Goal: Information Seeking & Learning: Check status

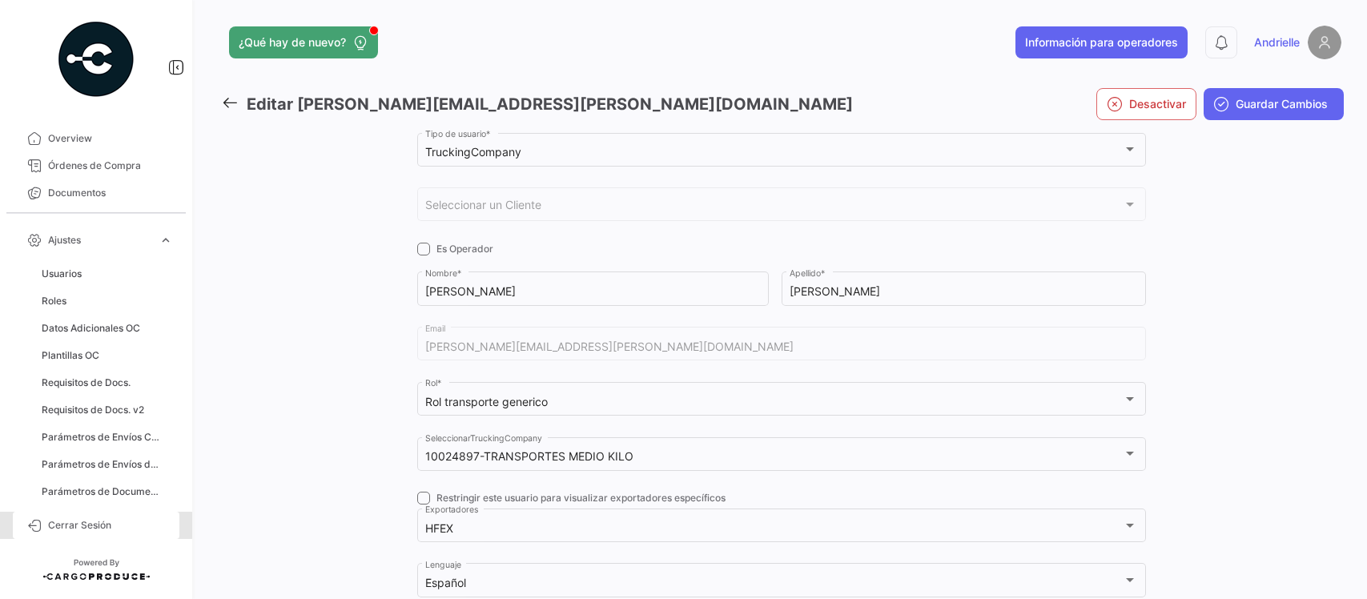
click at [86, 526] on span "Cerrar Sesión" at bounding box center [110, 525] width 125 height 14
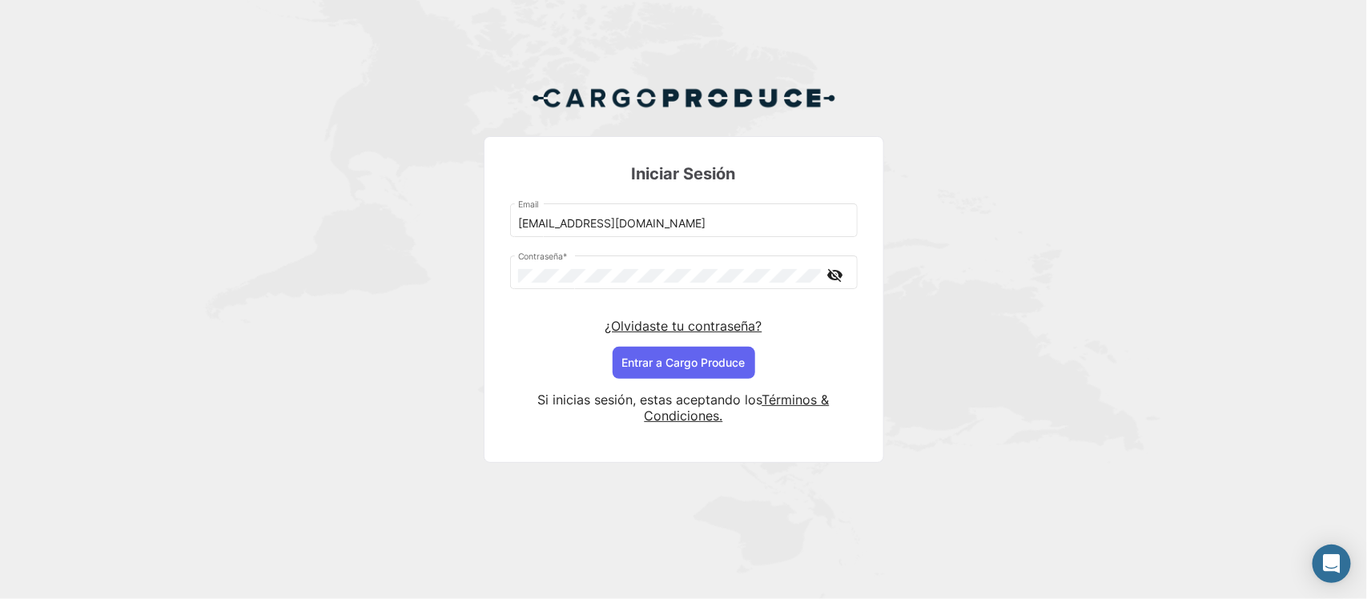
drag, startPoint x: 545, startPoint y: 226, endPoint x: 569, endPoint y: 249, distance: 33.4
click at [545, 226] on input "[EMAIL_ADDRESS][DOMAIN_NAME]" at bounding box center [683, 224] width 331 height 14
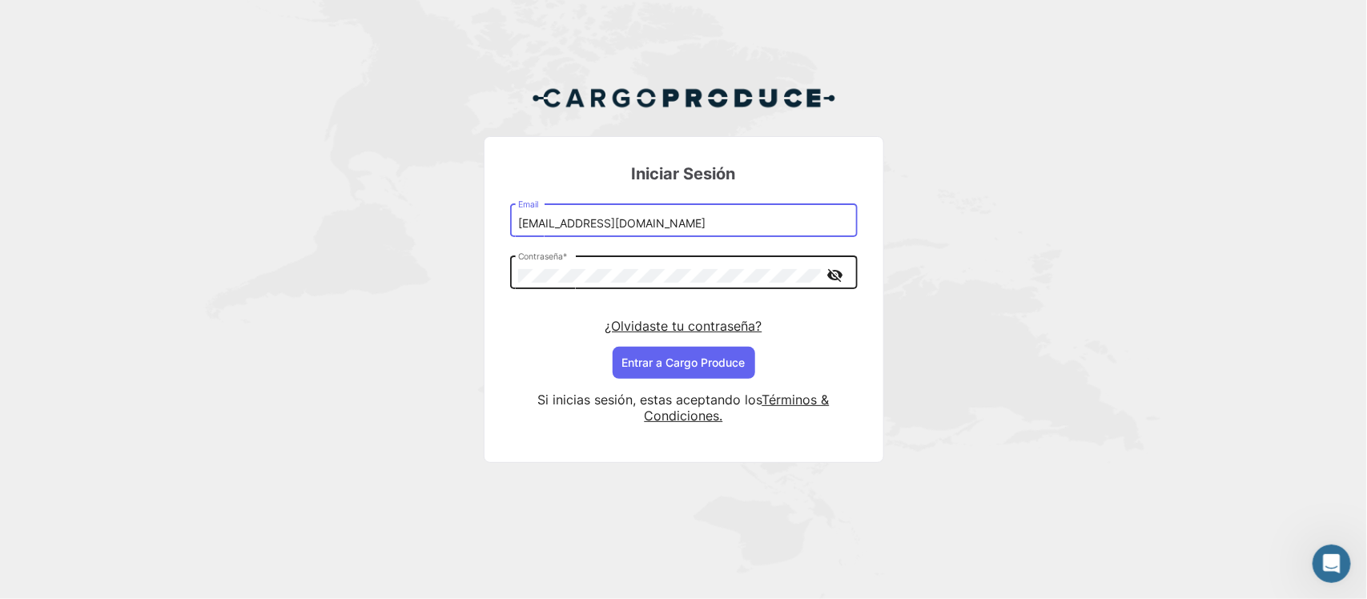
type input "[EMAIL_ADDRESS][DOMAIN_NAME]"
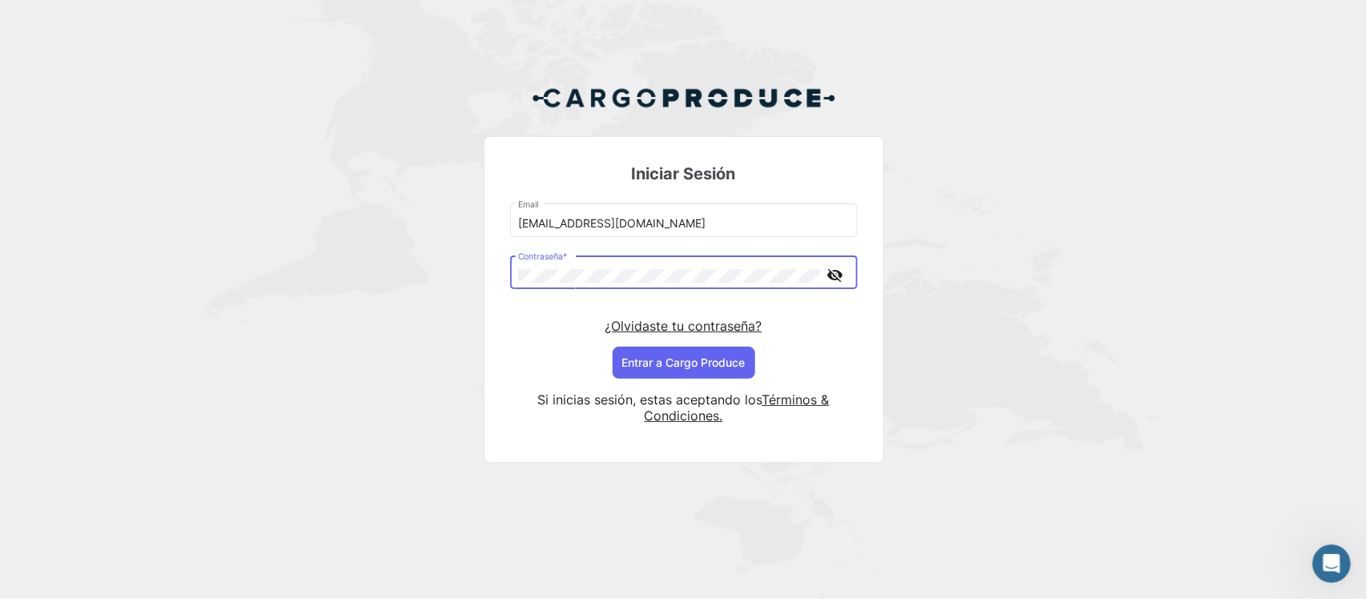
click at [1019, 237] on div "Iniciar Sesión [EMAIL_ADDRESS][DOMAIN_NAME] Email Contraseña * visibility_off ¿…" at bounding box center [683, 280] width 1367 height 561
click at [706, 362] on button "Entrar a Cargo Produce" at bounding box center [684, 363] width 143 height 32
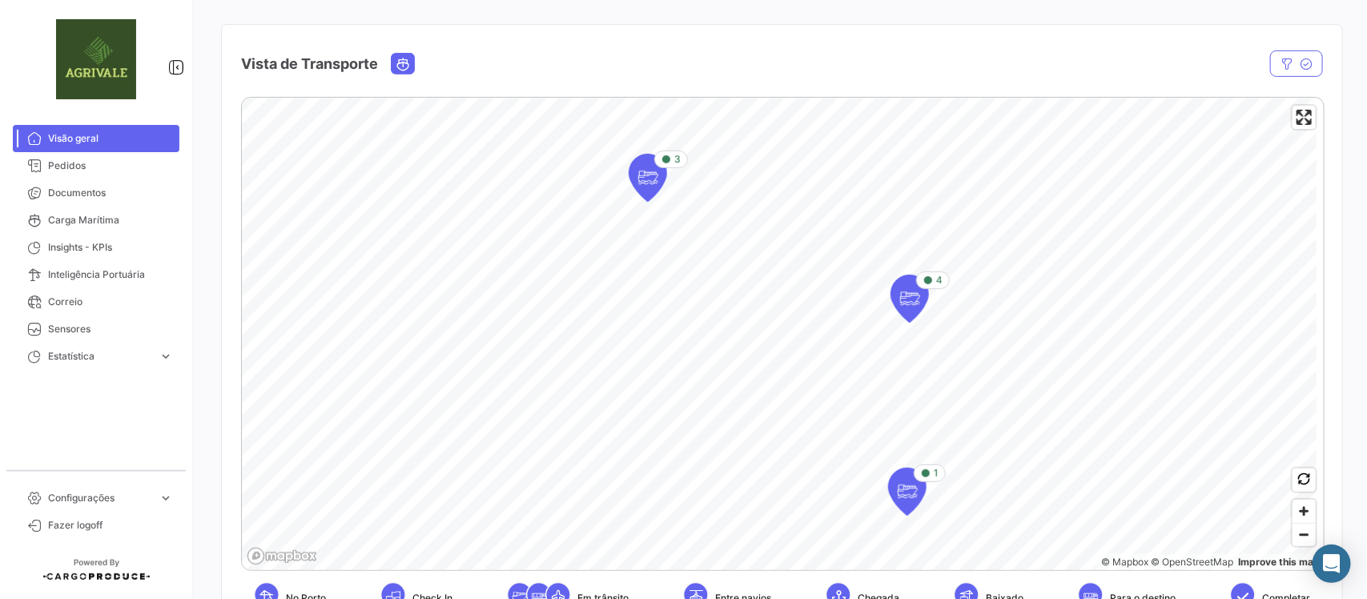
scroll to position [100, 0]
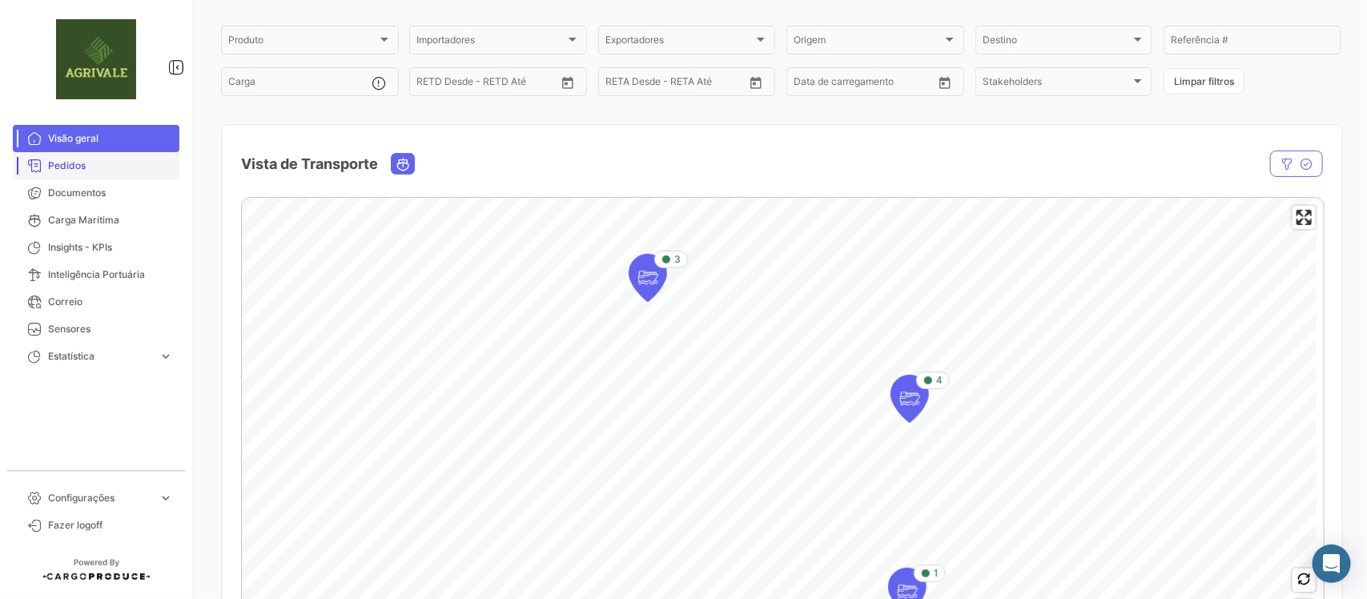
click at [81, 163] on span "Pedidos" at bounding box center [110, 166] width 125 height 14
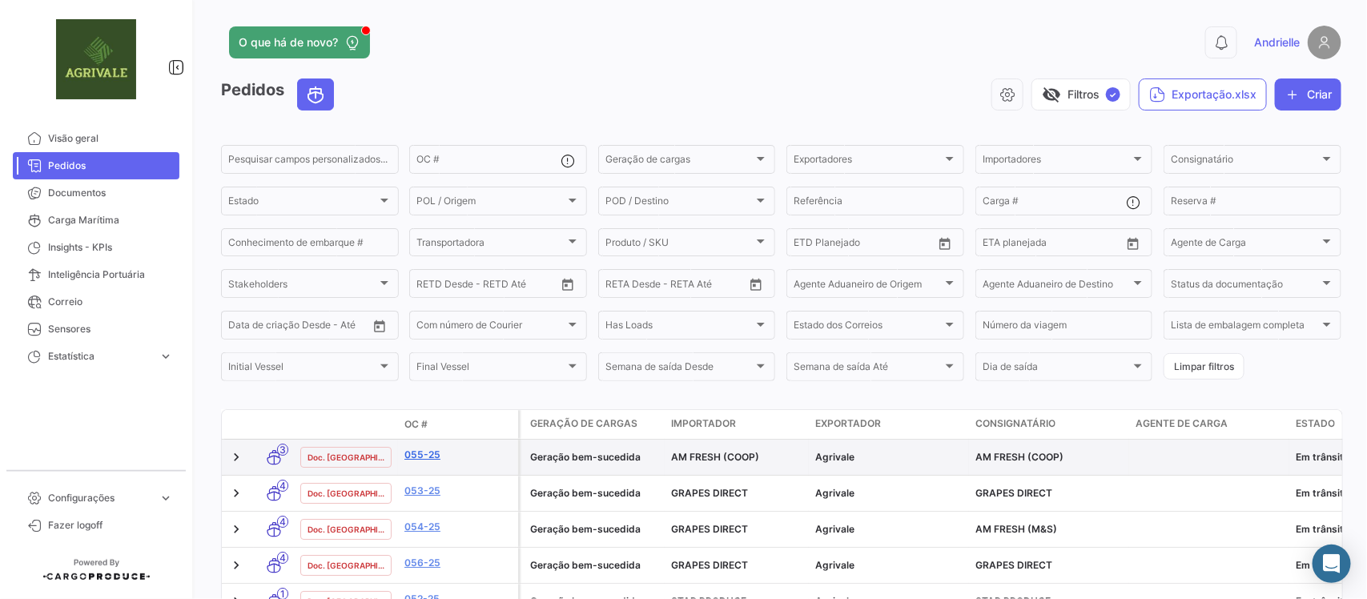
click at [418, 455] on link "055-25" at bounding box center [457, 455] width 107 height 14
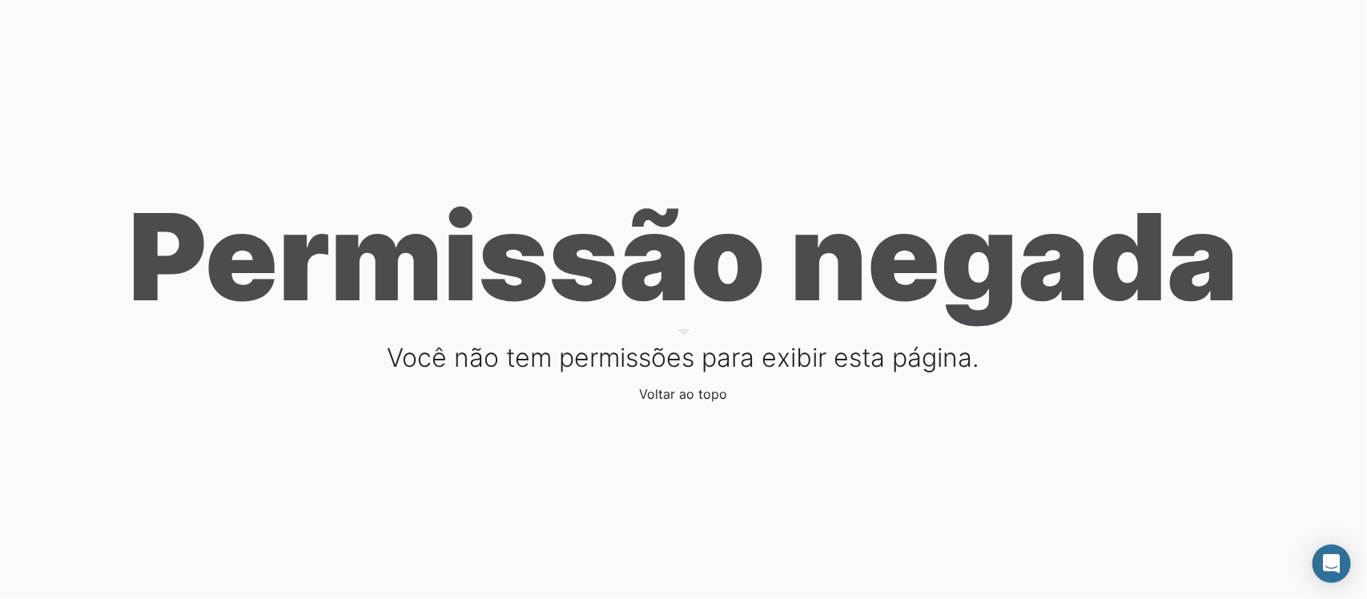
click at [673, 392] on link "Voltar ao topo" at bounding box center [684, 394] width 88 height 16
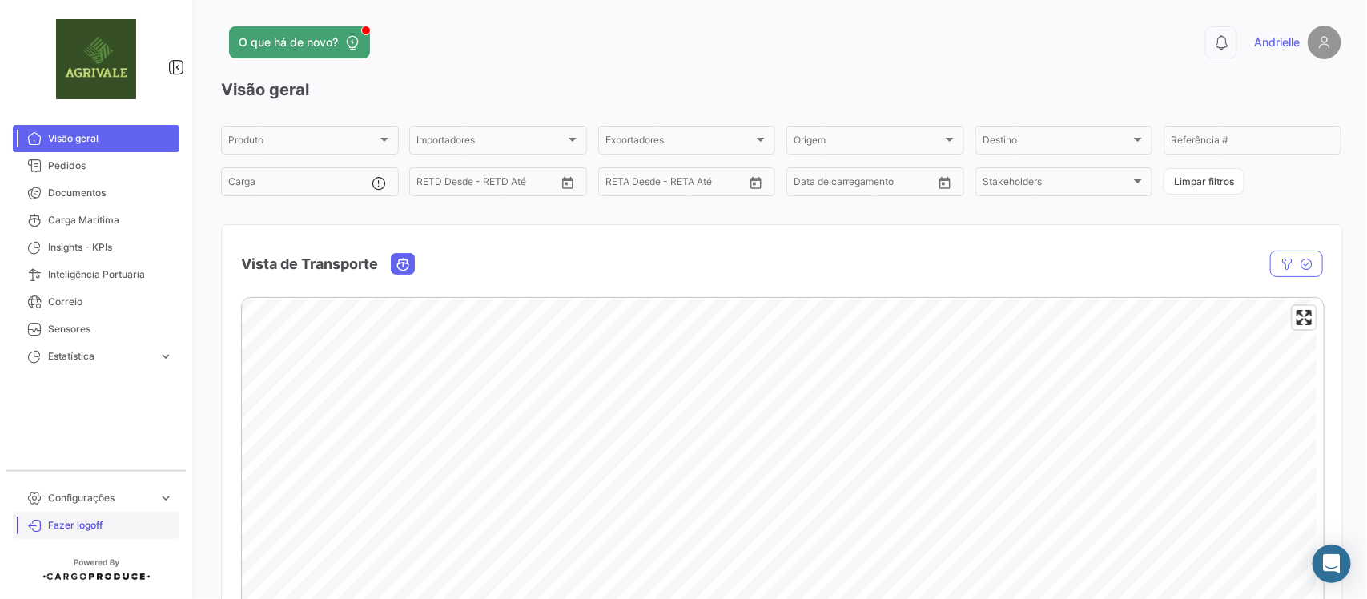
click at [98, 526] on span "Fazer logoff" at bounding box center [110, 525] width 125 height 14
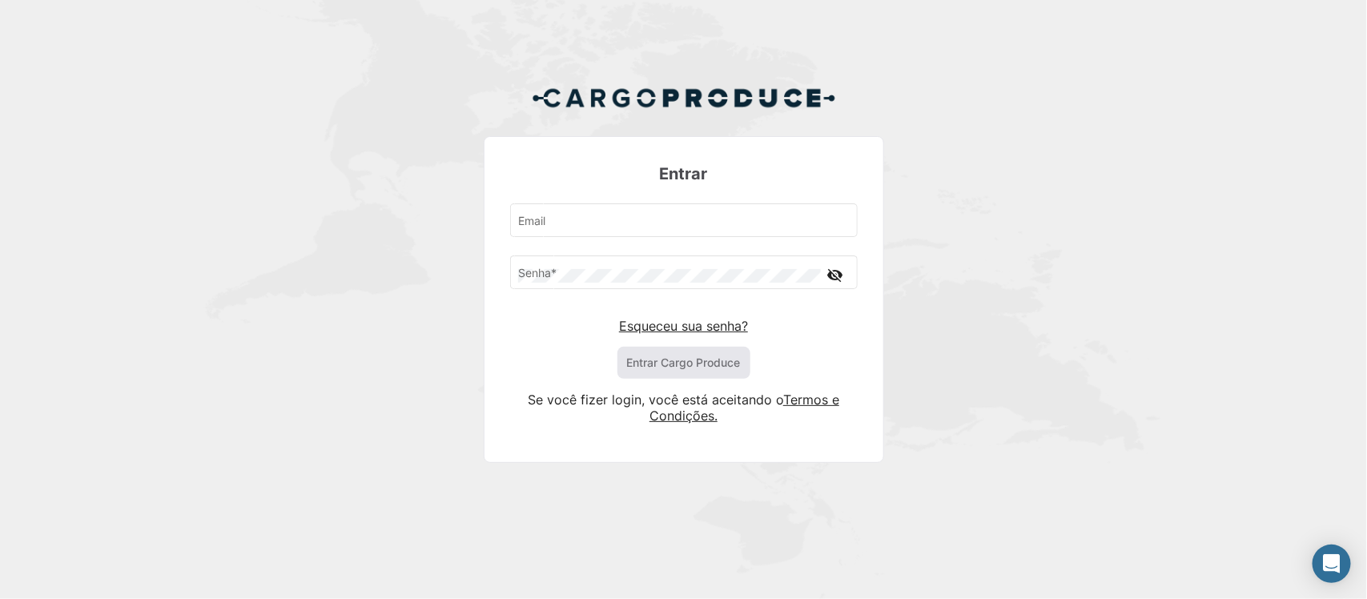
type input "[EMAIL_ADDRESS][DOMAIN_NAME]"
click at [691, 369] on button "Entrar Cargo Produce" at bounding box center [684, 363] width 133 height 32
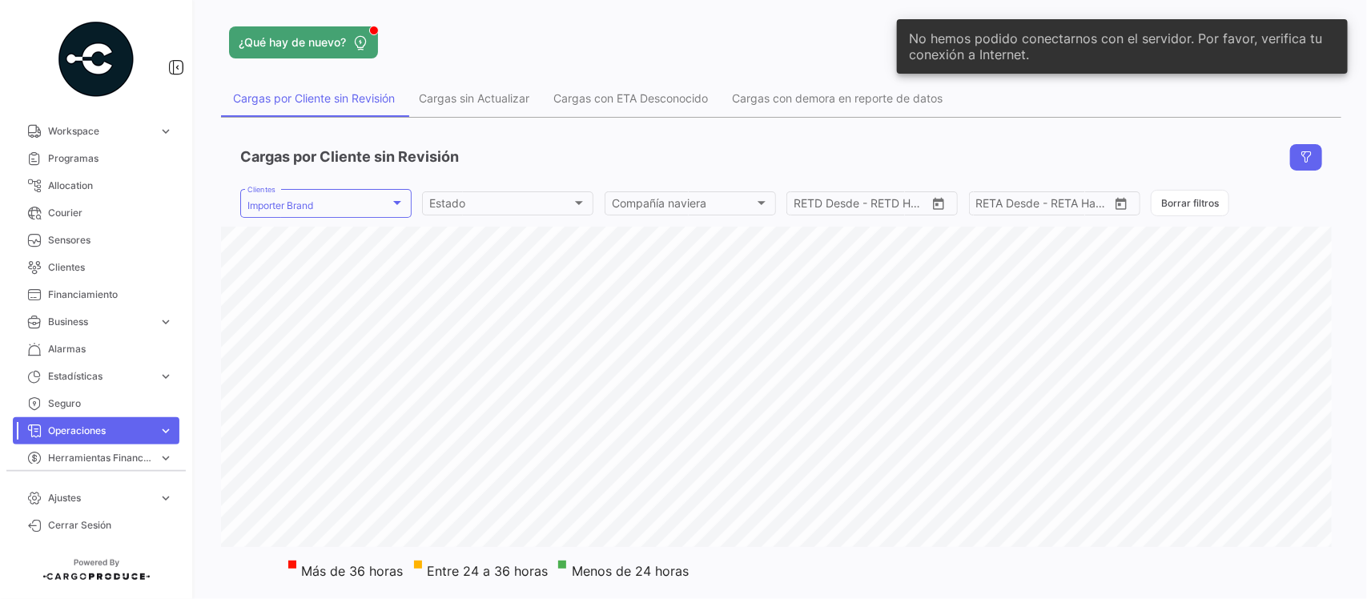
scroll to position [232, 0]
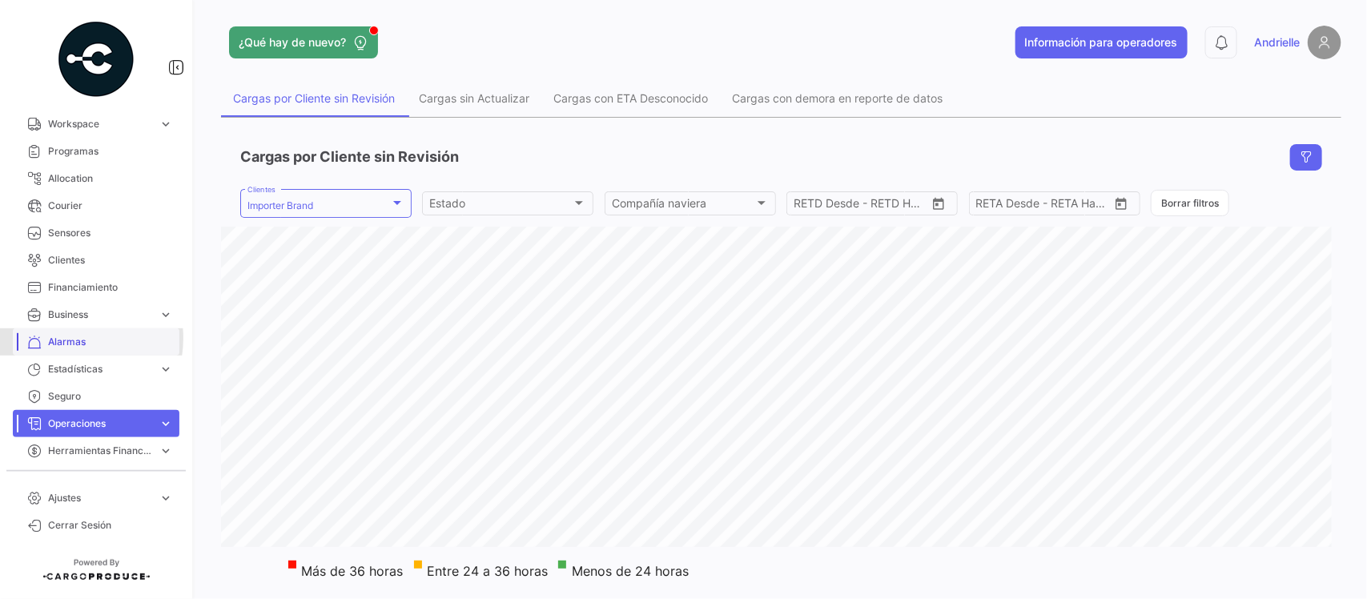
click at [73, 338] on span "Alarmas" at bounding box center [110, 342] width 125 height 14
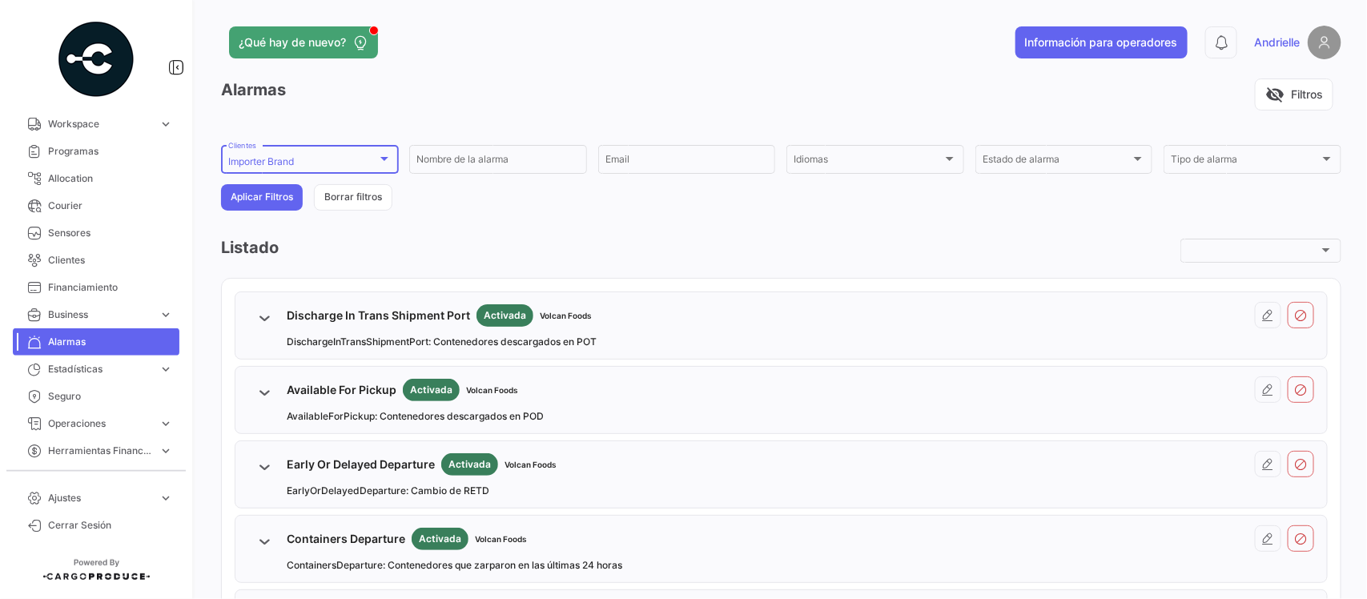
click at [337, 155] on div "Importer Brand Clientes" at bounding box center [309, 158] width 163 height 31
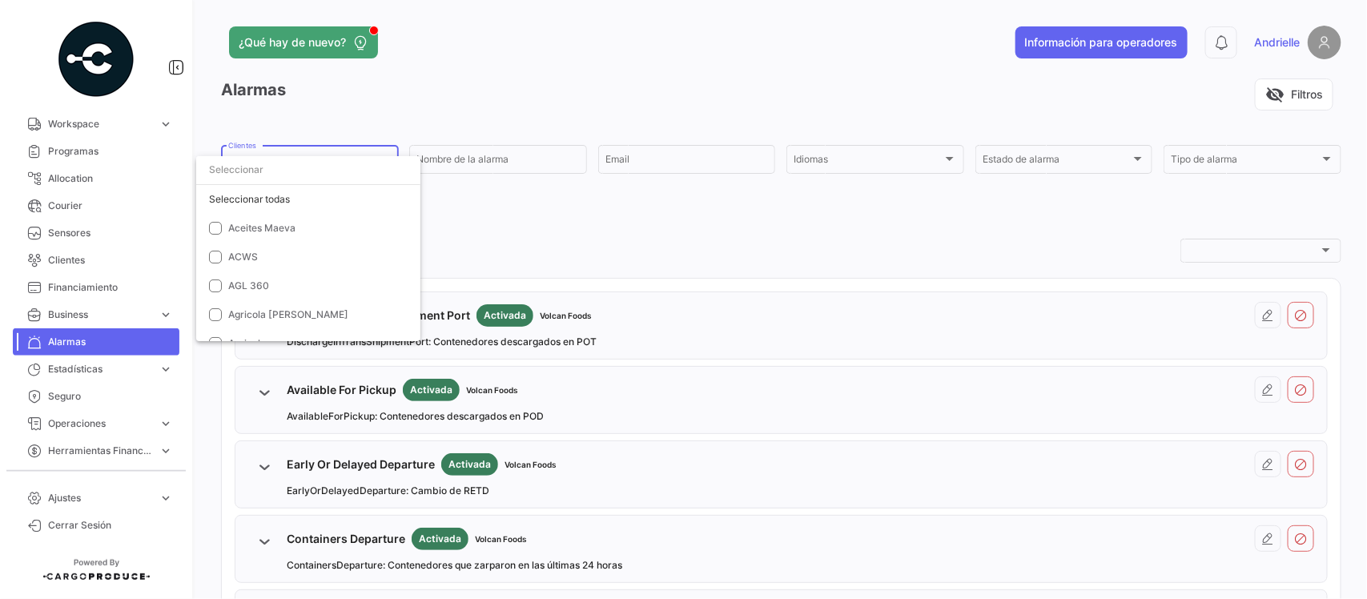
scroll to position [3592, 0]
click at [258, 195] on span "Importer Brand" at bounding box center [263, 201] width 70 height 12
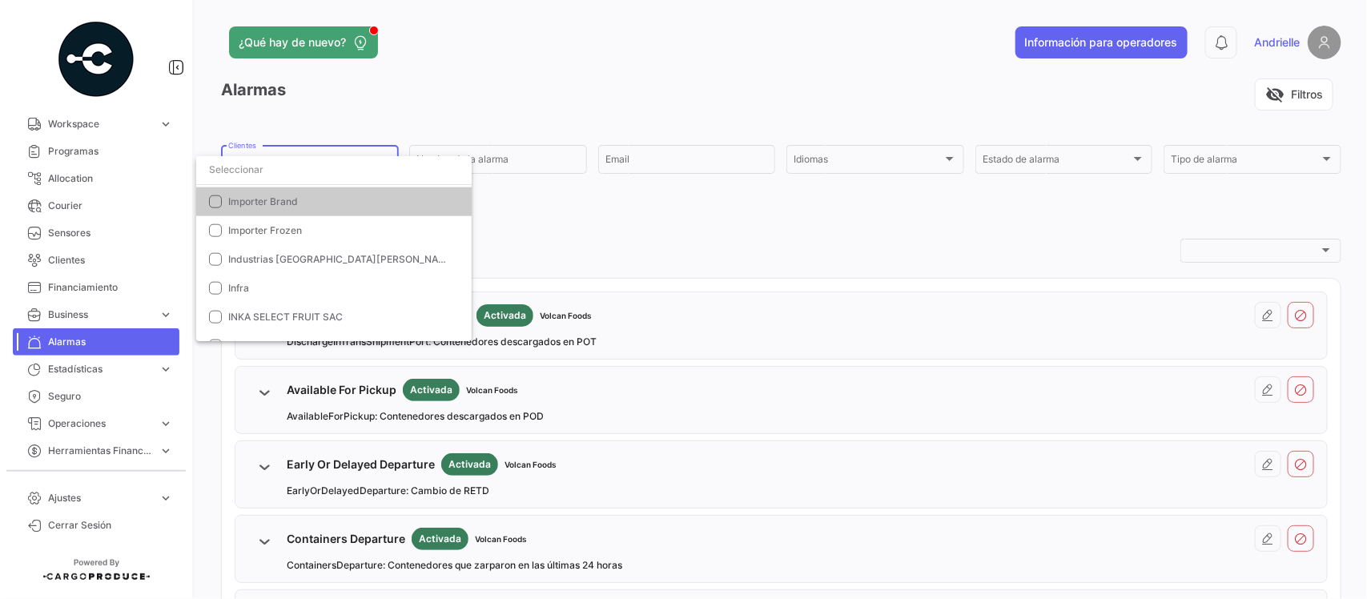
click at [262, 168] on input "dropdown search" at bounding box center [334, 169] width 276 height 29
click at [74, 263] on div at bounding box center [683, 299] width 1367 height 599
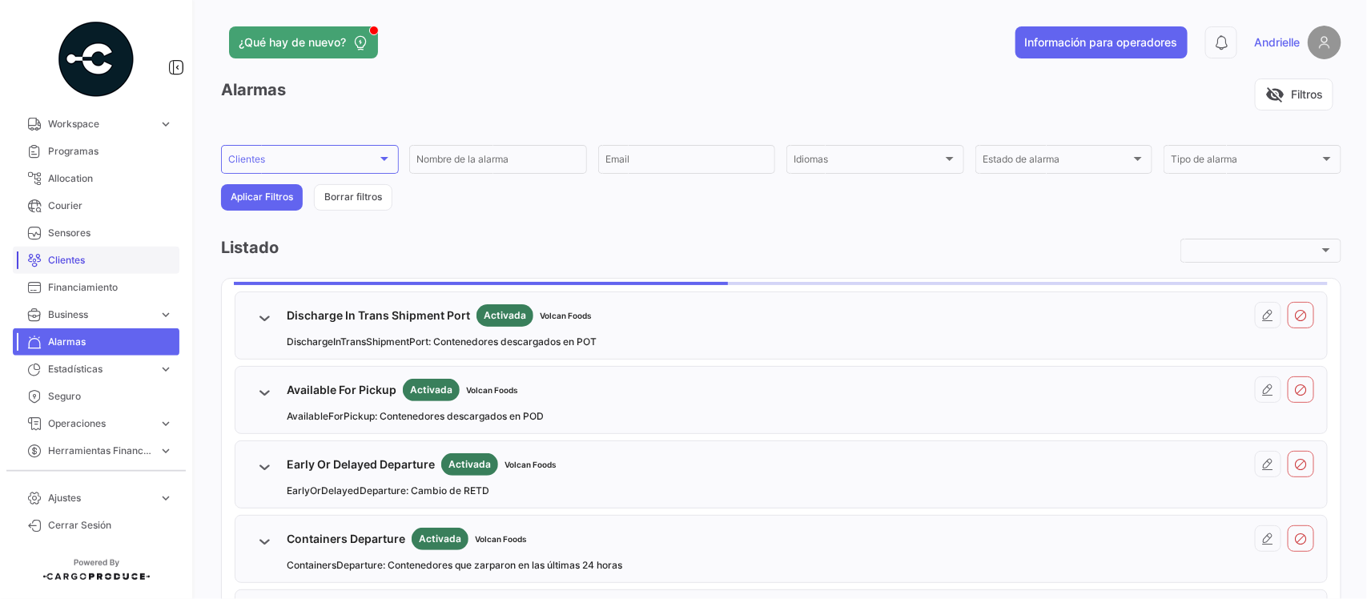
click at [72, 260] on span "Clientes" at bounding box center [110, 260] width 125 height 14
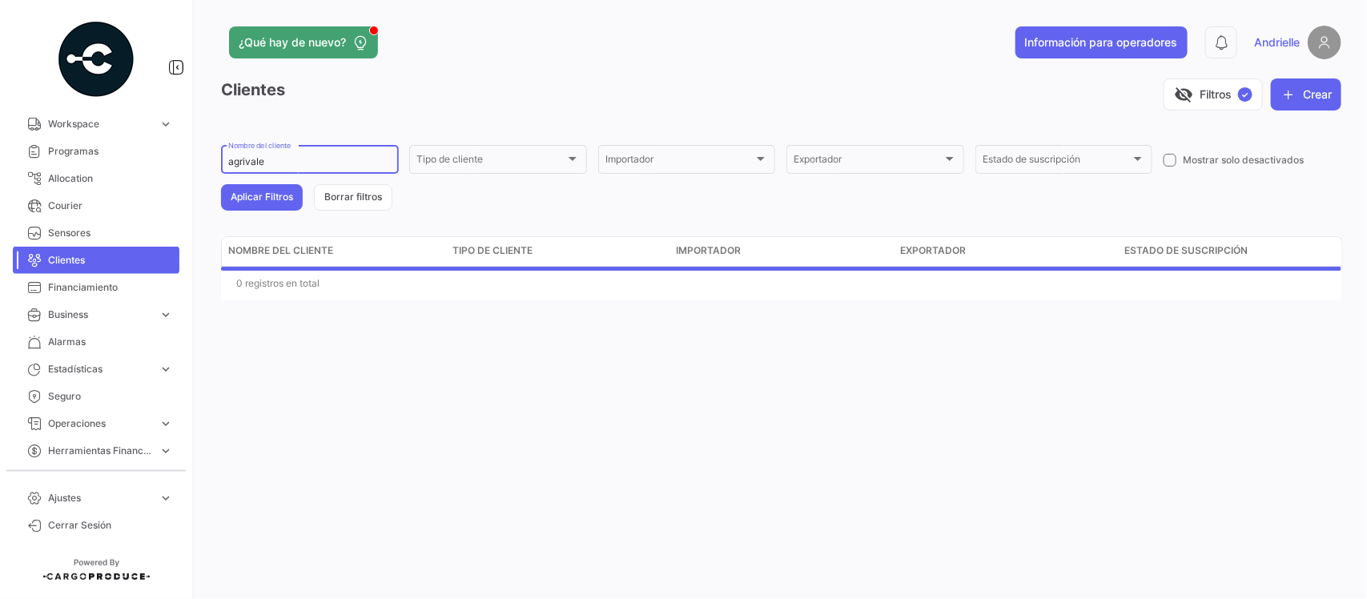
click at [293, 161] on input "agrivale" at bounding box center [309, 161] width 163 height 11
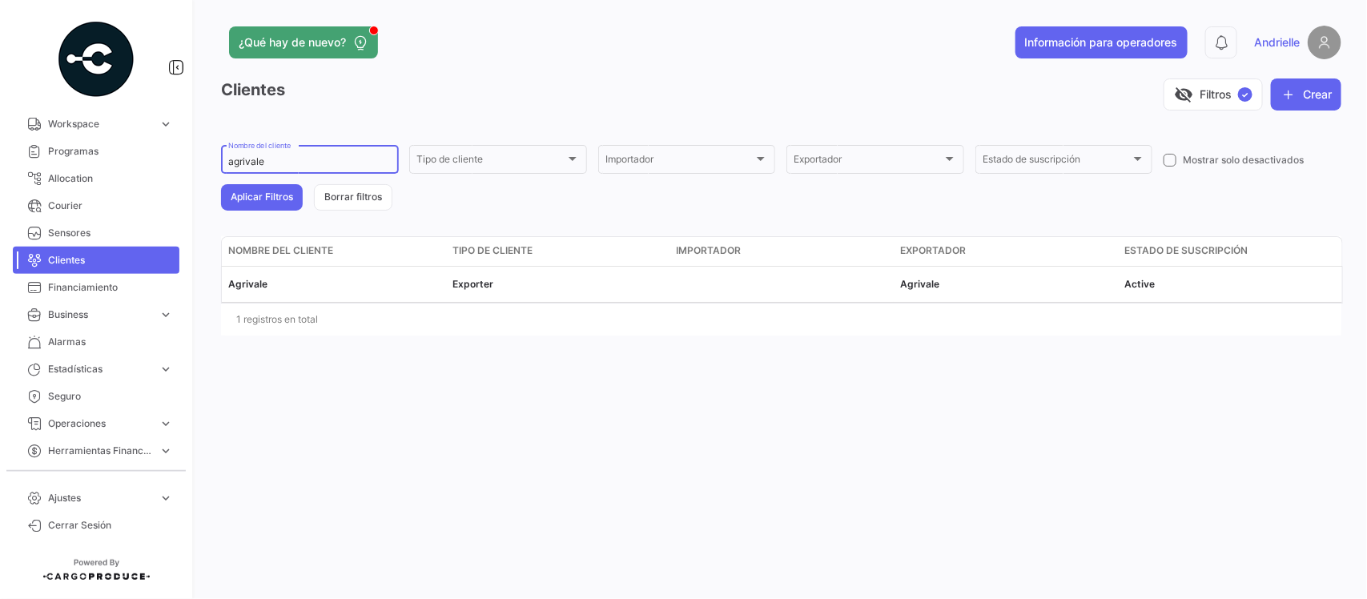
drag, startPoint x: 282, startPoint y: 162, endPoint x: 172, endPoint y: 166, distance: 109.8
click at [172, 166] on mat-sidenav-container "Overview Órdenes de Compra Documentos Cargas expand_more Cargas Aéreas Cargas M…" at bounding box center [683, 299] width 1367 height 599
type input "itaue"
click at [255, 190] on button "Aplicar Filtros" at bounding box center [262, 197] width 82 height 26
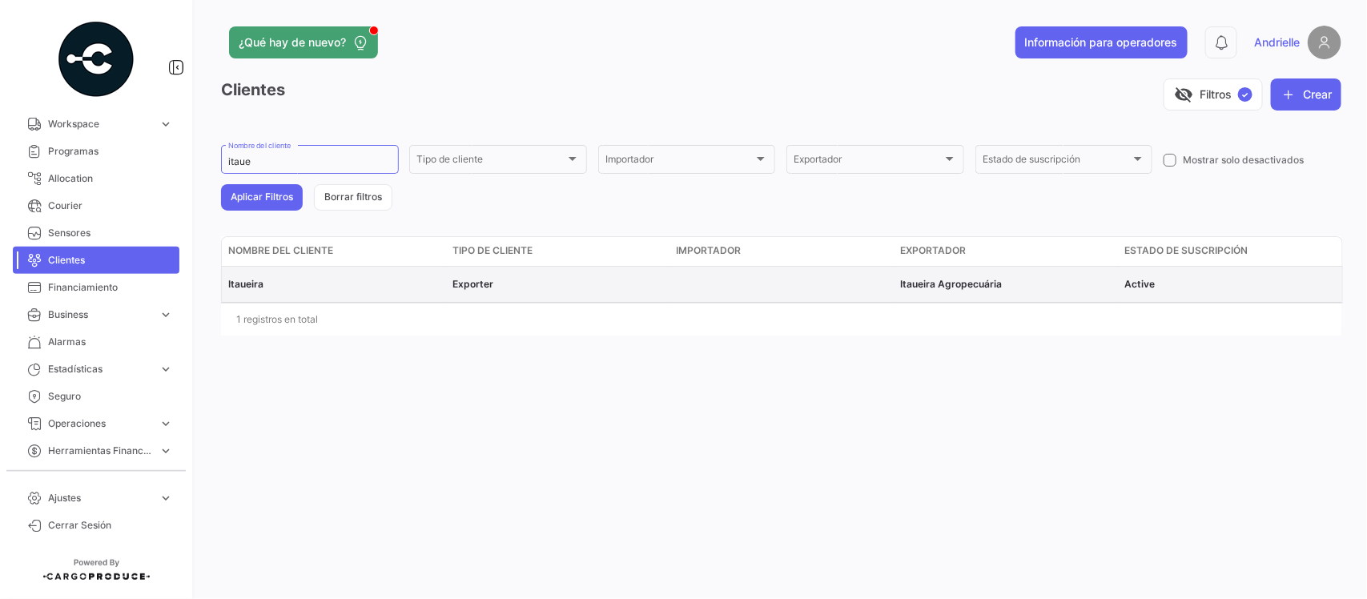
click at [245, 281] on span "Itaueira" at bounding box center [245, 284] width 35 height 12
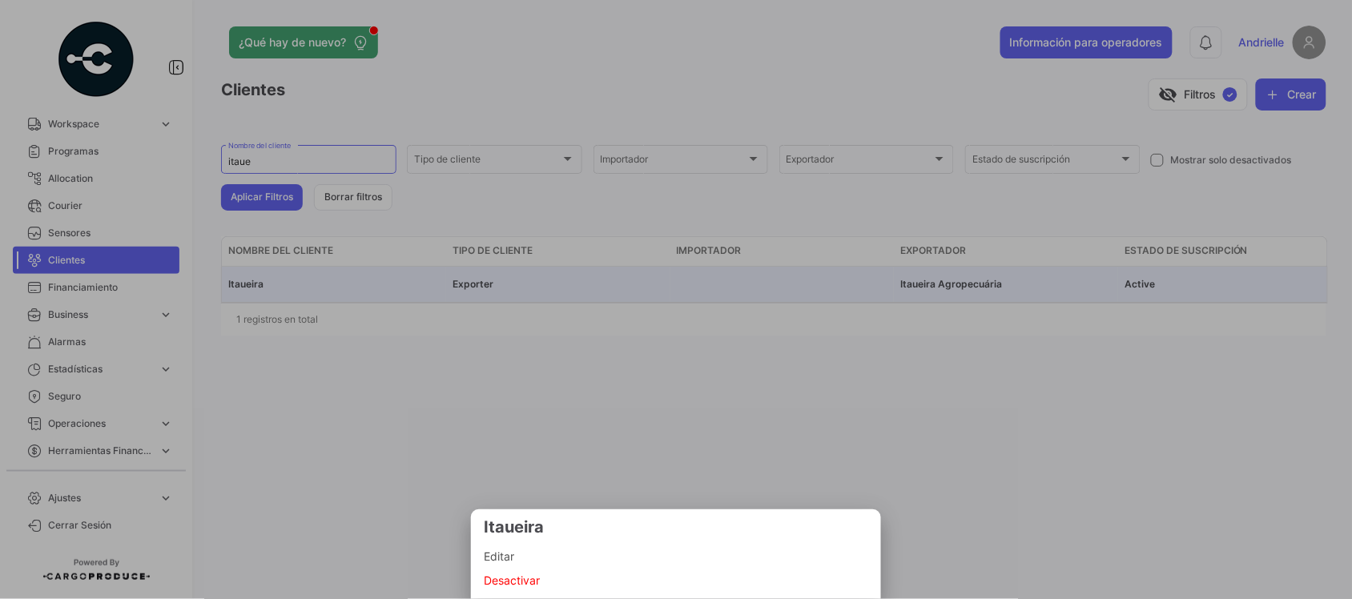
click at [505, 563] on span "Editar" at bounding box center [676, 556] width 384 height 19
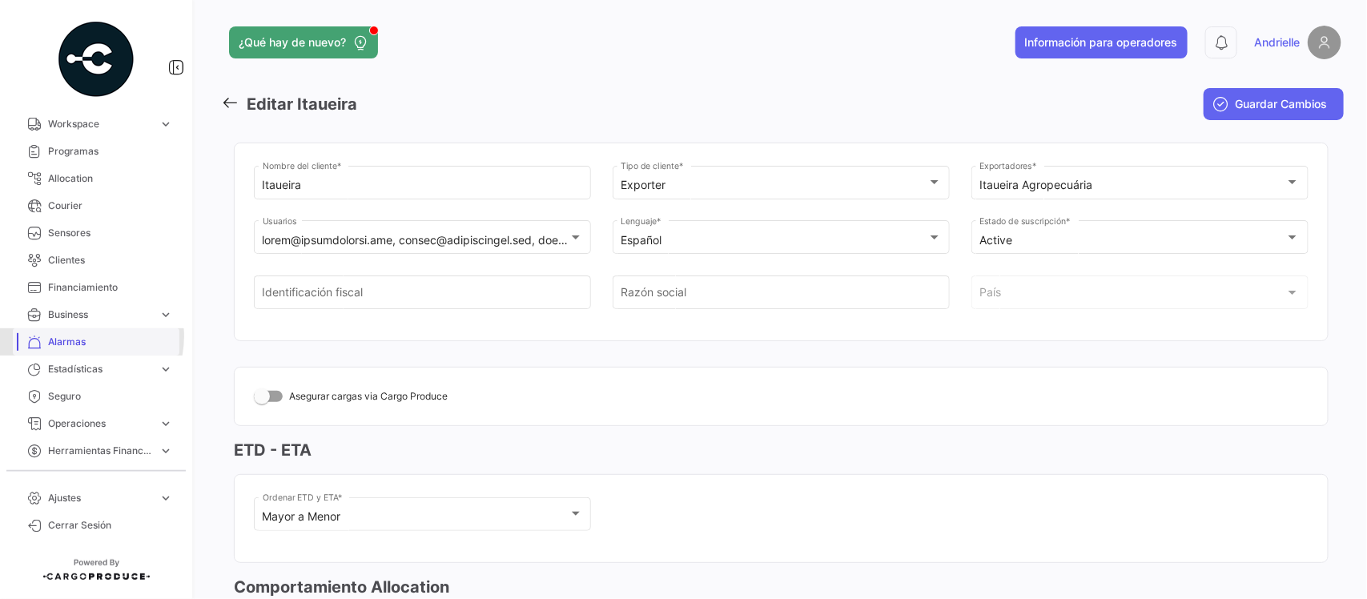
click at [81, 336] on span "Alarmas" at bounding box center [110, 342] width 125 height 14
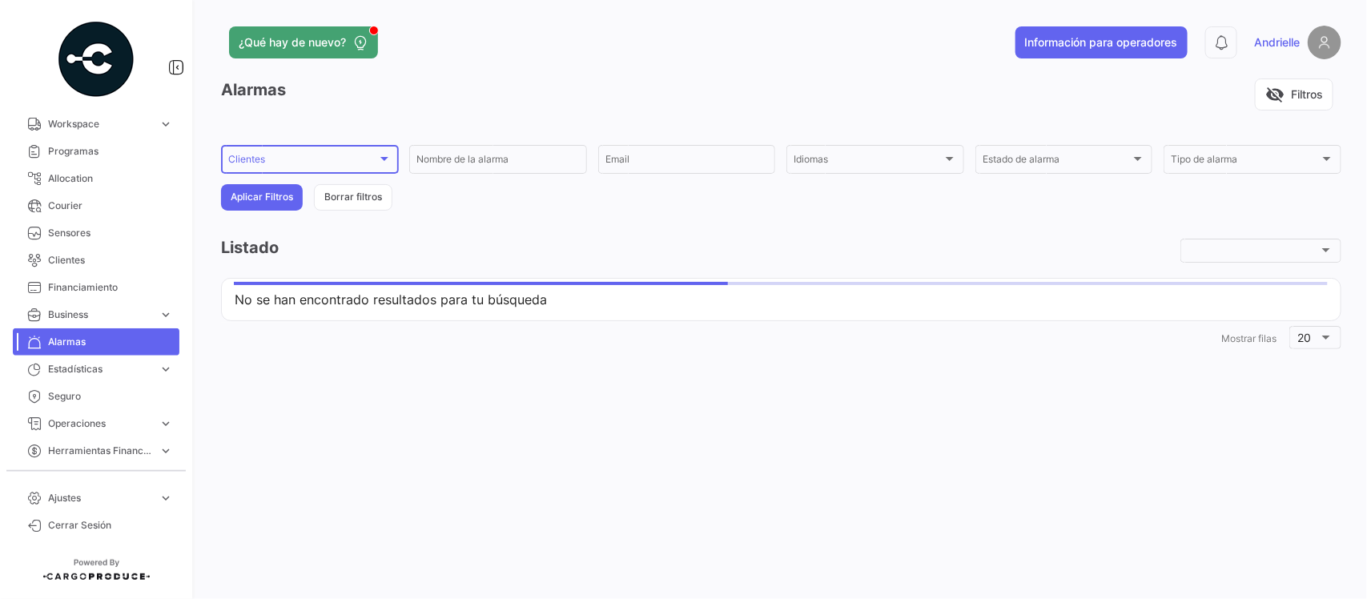
click at [303, 160] on div "Clientes" at bounding box center [302, 161] width 149 height 11
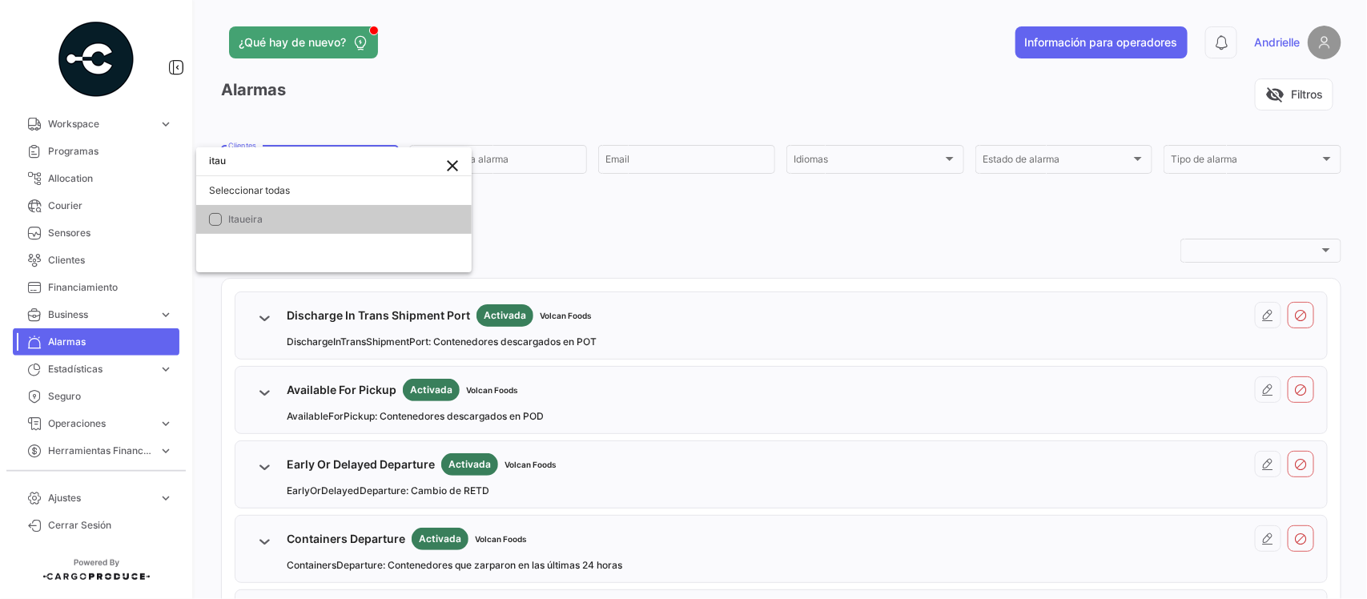
type input "itau"
click at [317, 216] on span "Itaueira" at bounding box center [340, 219] width 224 height 14
click at [466, 69] on div at bounding box center [683, 299] width 1367 height 599
